Goal: Find specific page/section

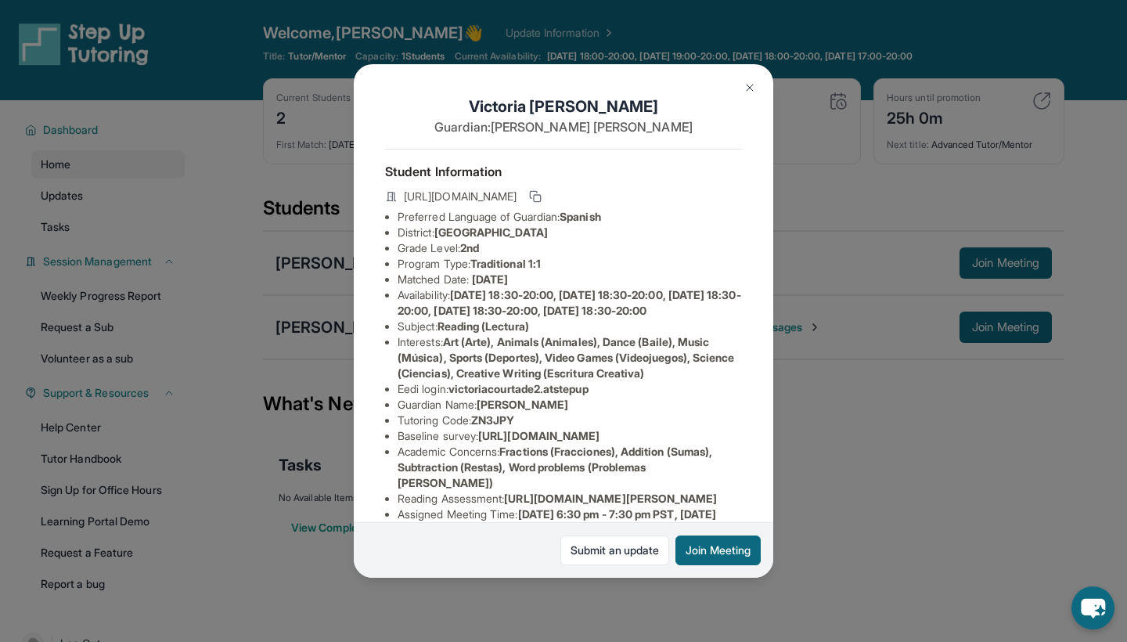
scroll to position [182, 541]
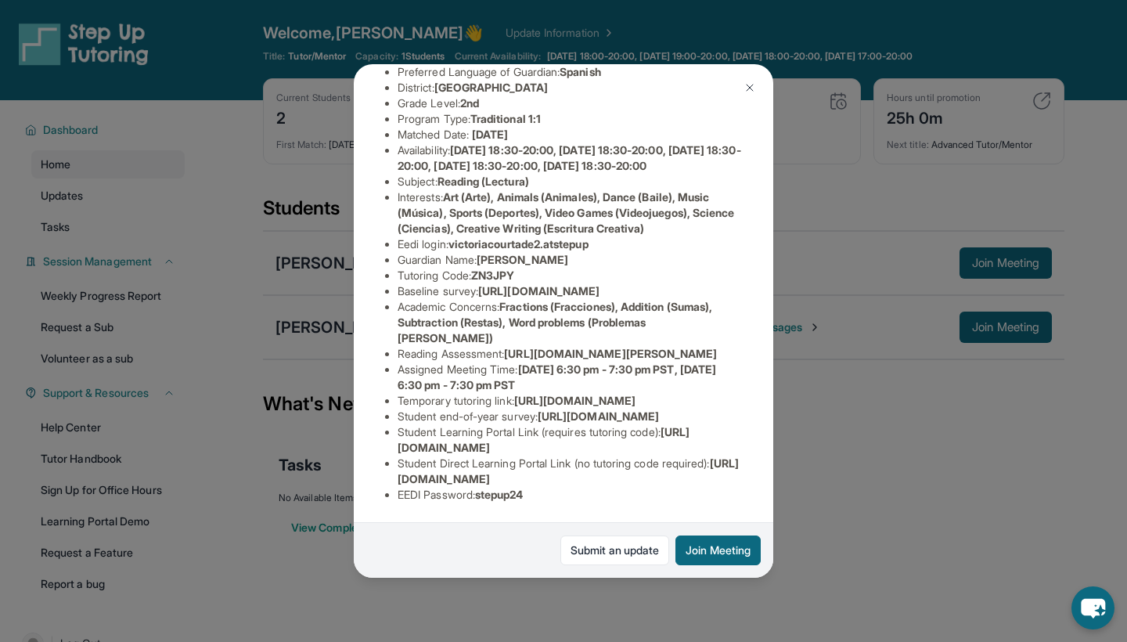
click at [845, 469] on div "[PERSON_NAME] Guardian: [PERSON_NAME] Student Information [URL][DOMAIN_NAME] Pr…" at bounding box center [563, 321] width 1127 height 642
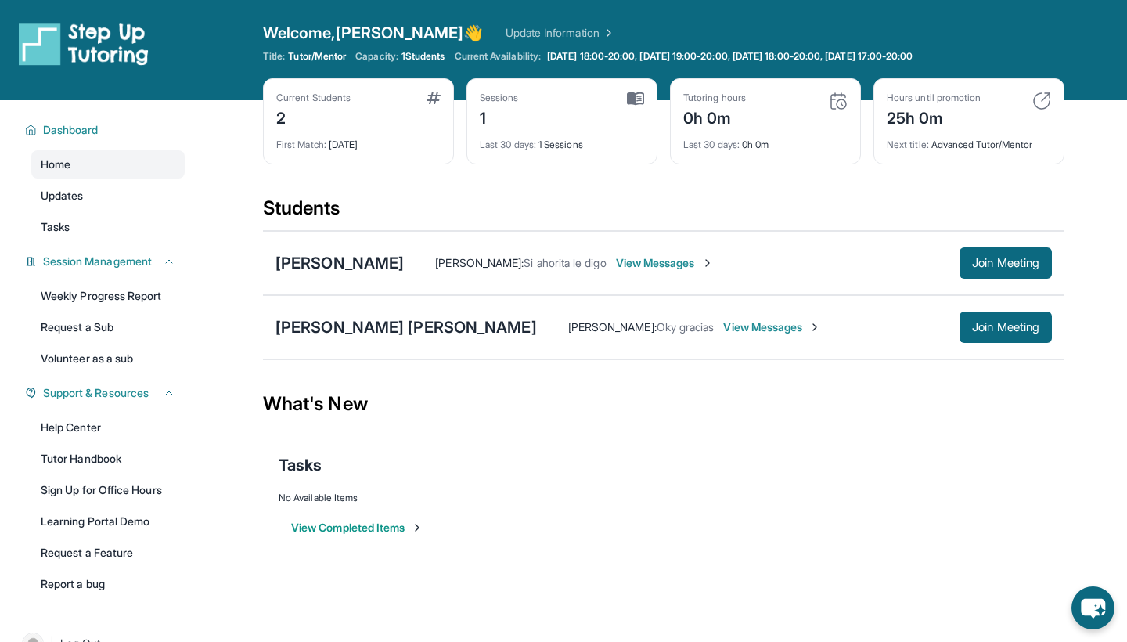
click at [827, 98] on div "Tutoring hours 0h 0m" at bounding box center [765, 111] width 164 height 38
click at [1028, 331] on span "Join Meeting" at bounding box center [1005, 326] width 67 height 9
click at [843, 102] on img at bounding box center [838, 101] width 19 height 19
click at [362, 268] on div "[PERSON_NAME]" at bounding box center [339, 263] width 128 height 22
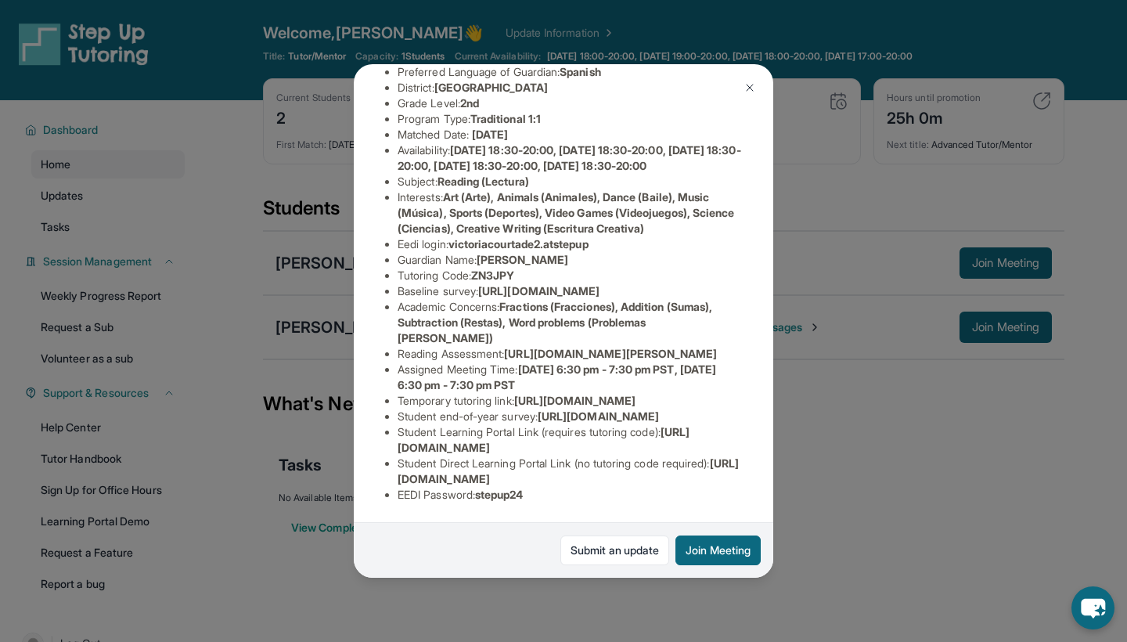
scroll to position [215, 1]
click at [841, 167] on div "[PERSON_NAME] Guardian: [PERSON_NAME] Student Information [URL][DOMAIN_NAME] Pr…" at bounding box center [563, 321] width 1127 height 642
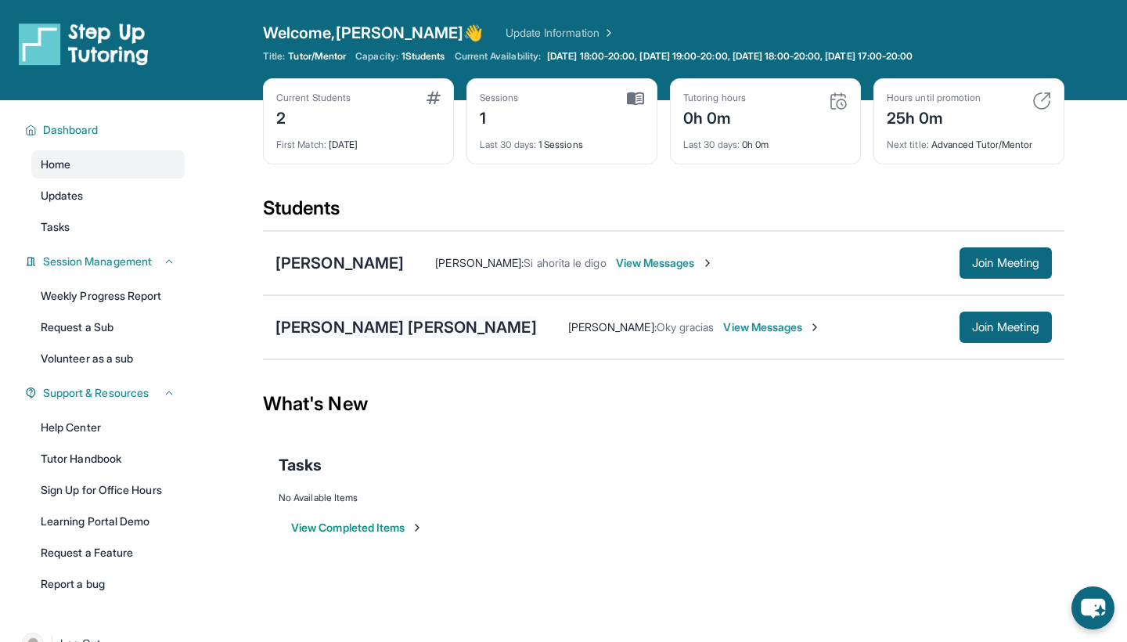
click at [404, 325] on div "[PERSON_NAME] [PERSON_NAME]" at bounding box center [405, 327] width 261 height 22
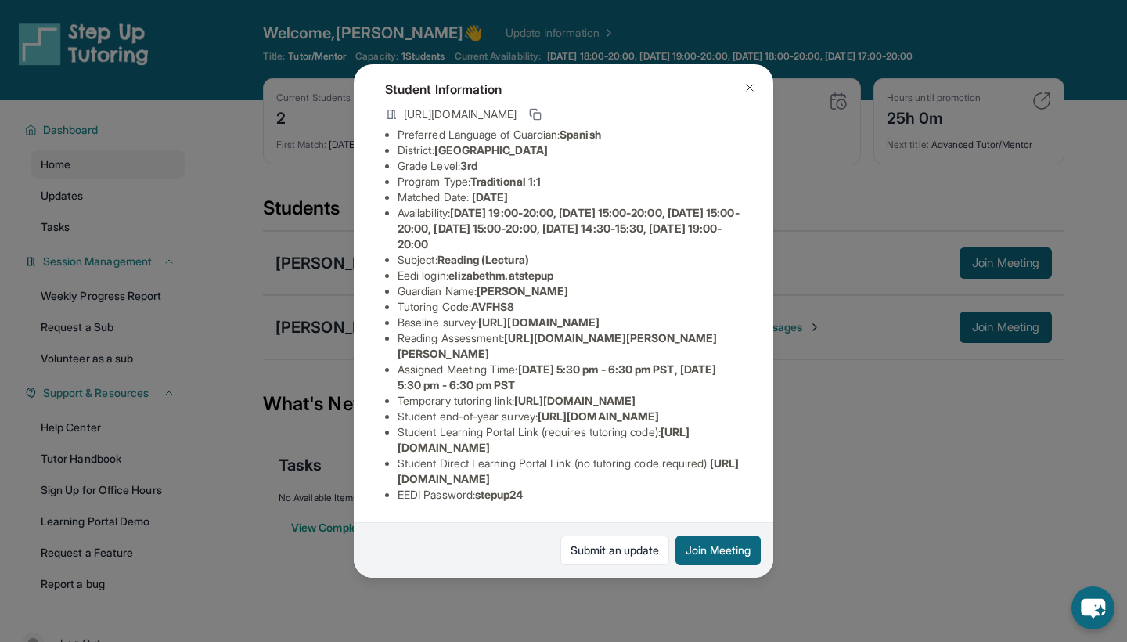
scroll to position [155, 551]
drag, startPoint x: 392, startPoint y: 266, endPoint x: 669, endPoint y: 296, distance: 278.6
click at [669, 296] on div "Elizabeth Martinez Amaya Guardian: Lezly Martinez Student Information https://s…" at bounding box center [563, 320] width 419 height 513
copy li "https://airtable.com/apprlfn8WjpjBUn2G/shrK0QR6AaNyG5psY?prefill_Type%20of%20Fo…"
